Goal: Book appointment/travel/reservation

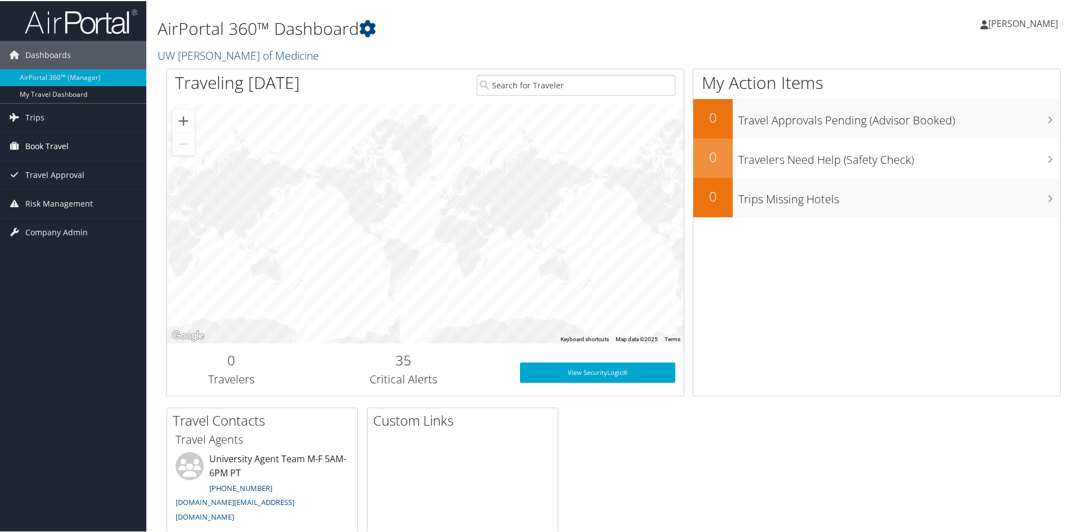
click at [56, 141] on span "Book Travel" at bounding box center [46, 145] width 43 height 28
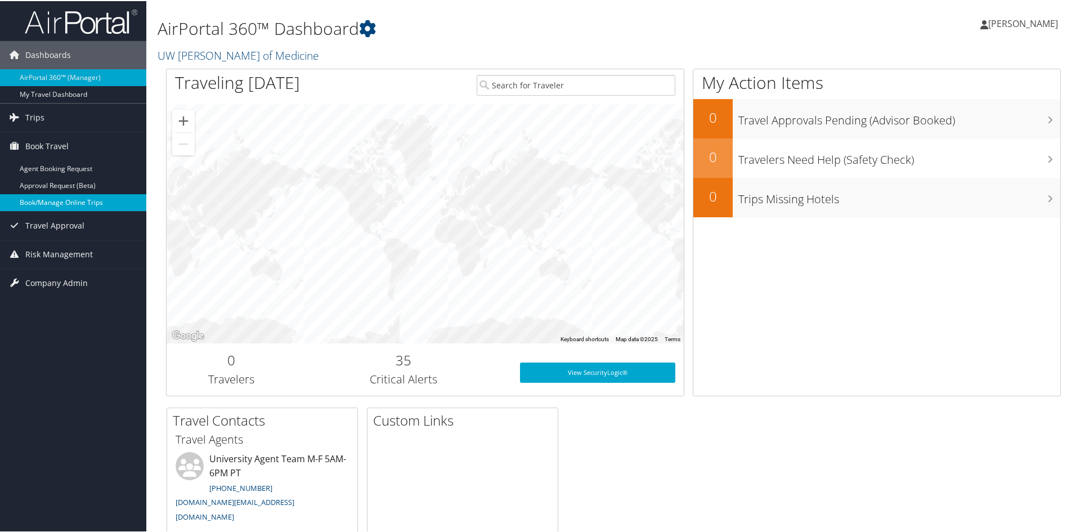
click at [69, 203] on link "Book/Manage Online Trips" at bounding box center [73, 201] width 146 height 17
